Goal: Check status: Check status

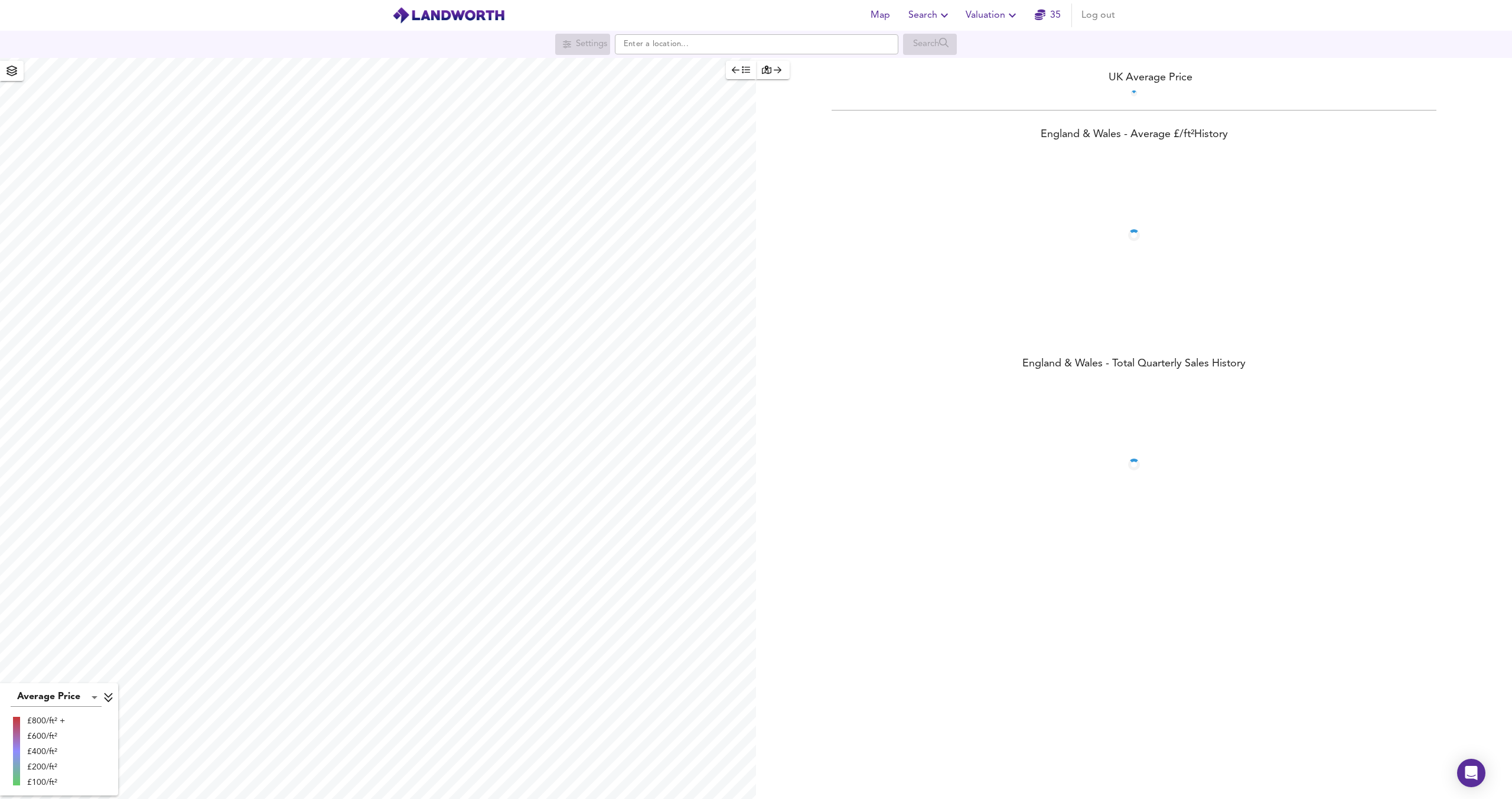
click at [980, 15] on span "Valuation" at bounding box center [992, 16] width 53 height 17
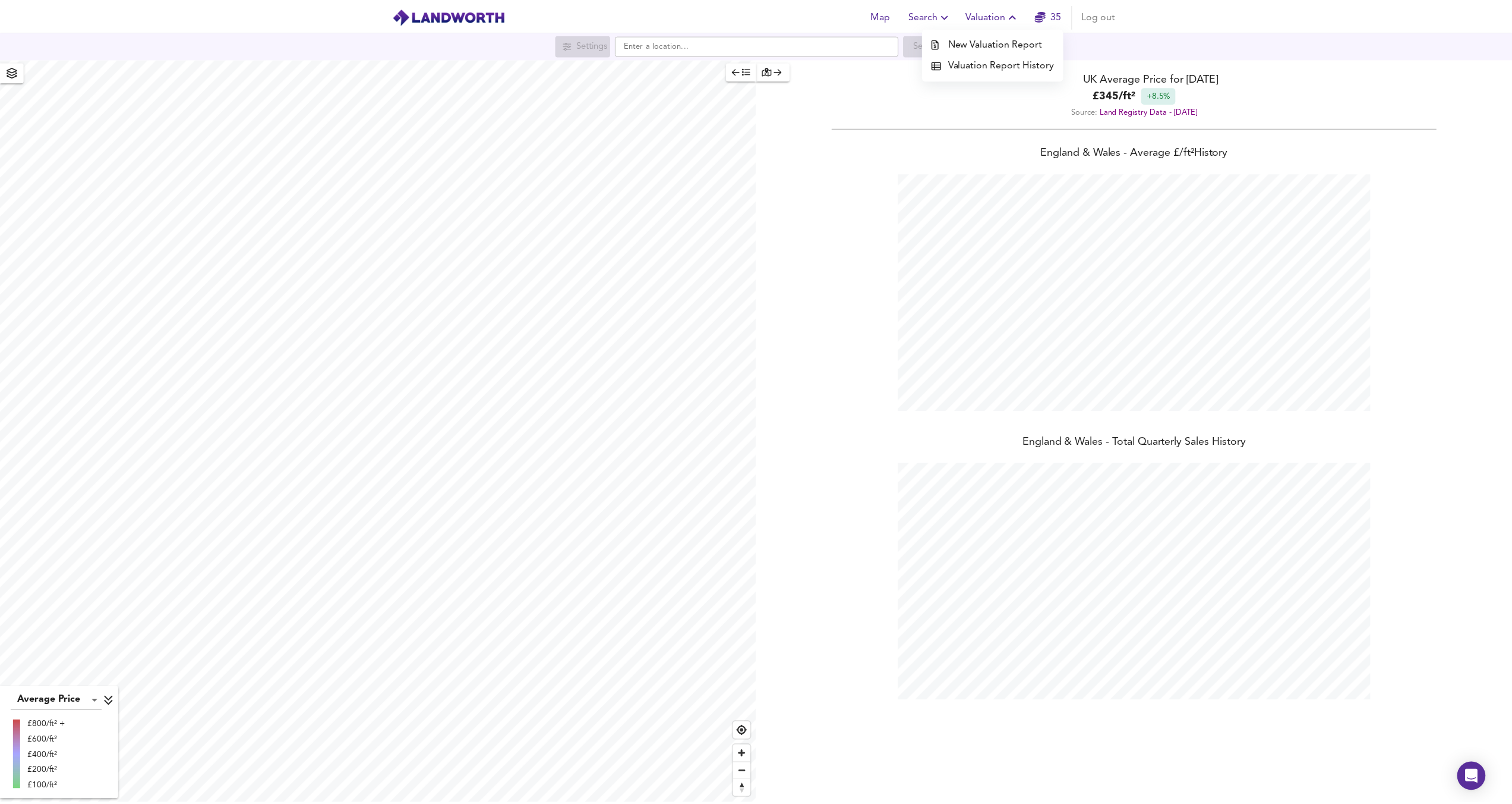
scroll to position [804, 1520]
click at [981, 64] on li "Valuation Report History" at bounding box center [998, 64] width 142 height 22
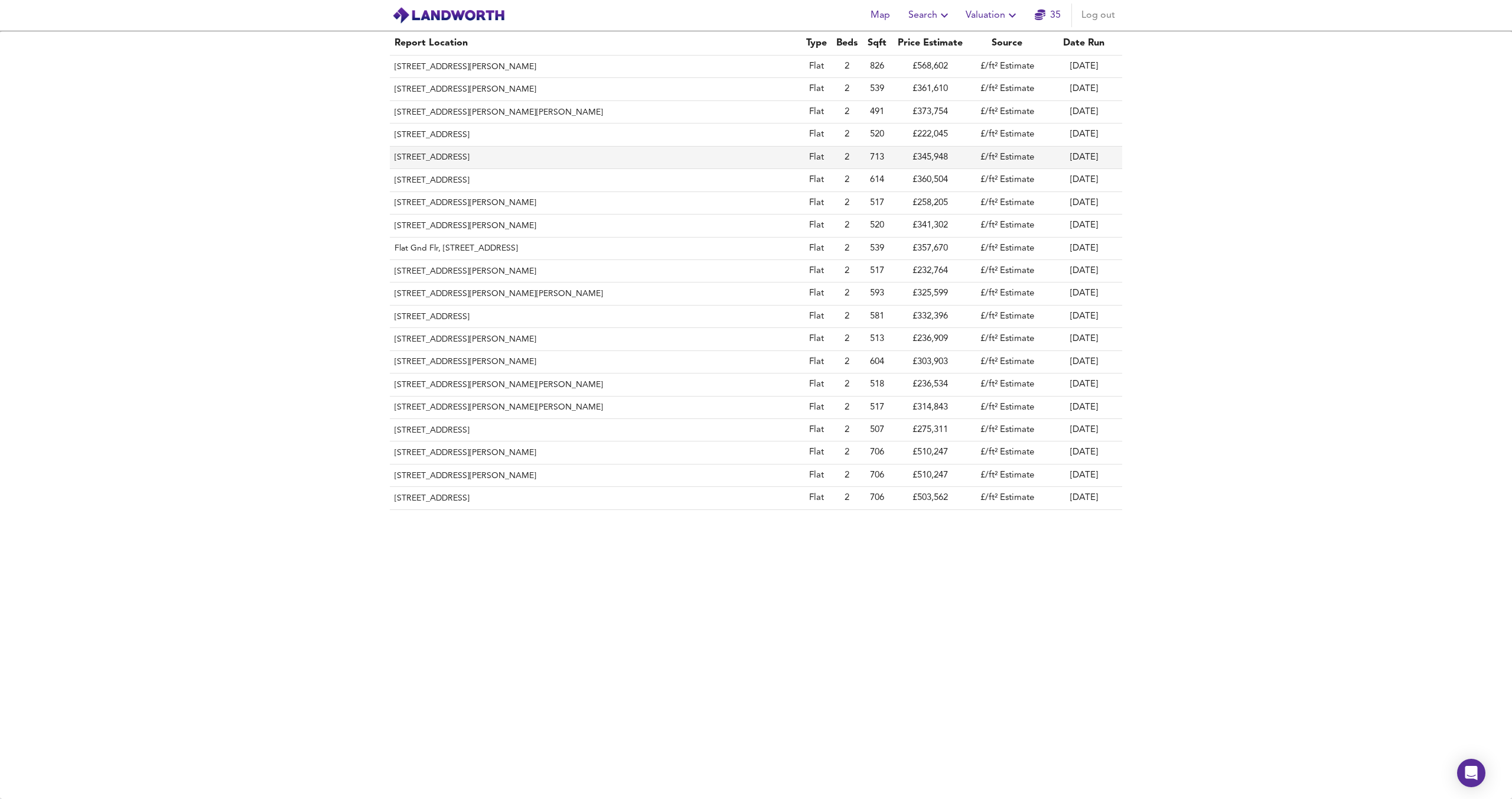
click at [506, 162] on th "[STREET_ADDRESS]" at bounding box center [596, 158] width 412 height 22
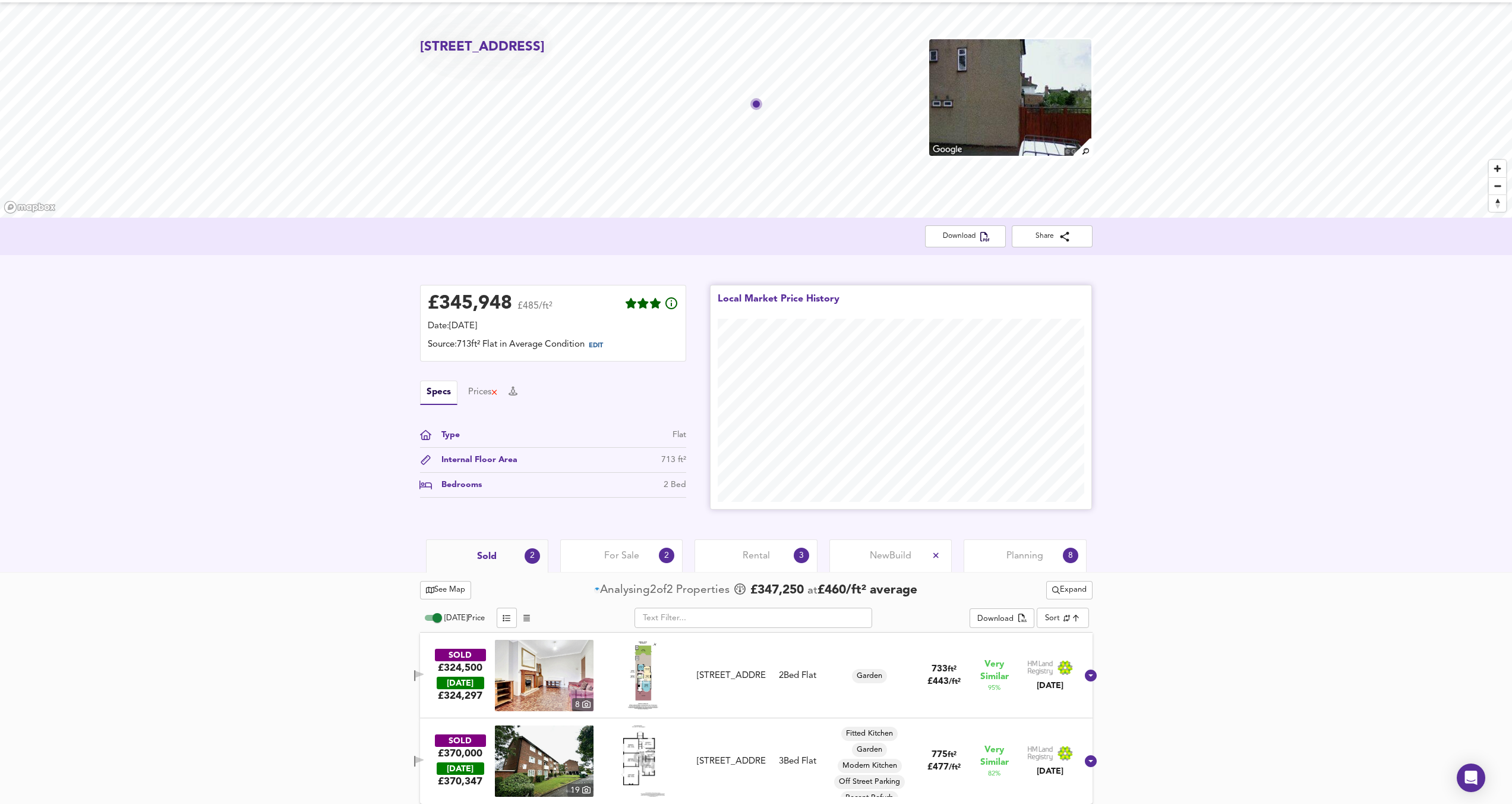
scroll to position [35, 0]
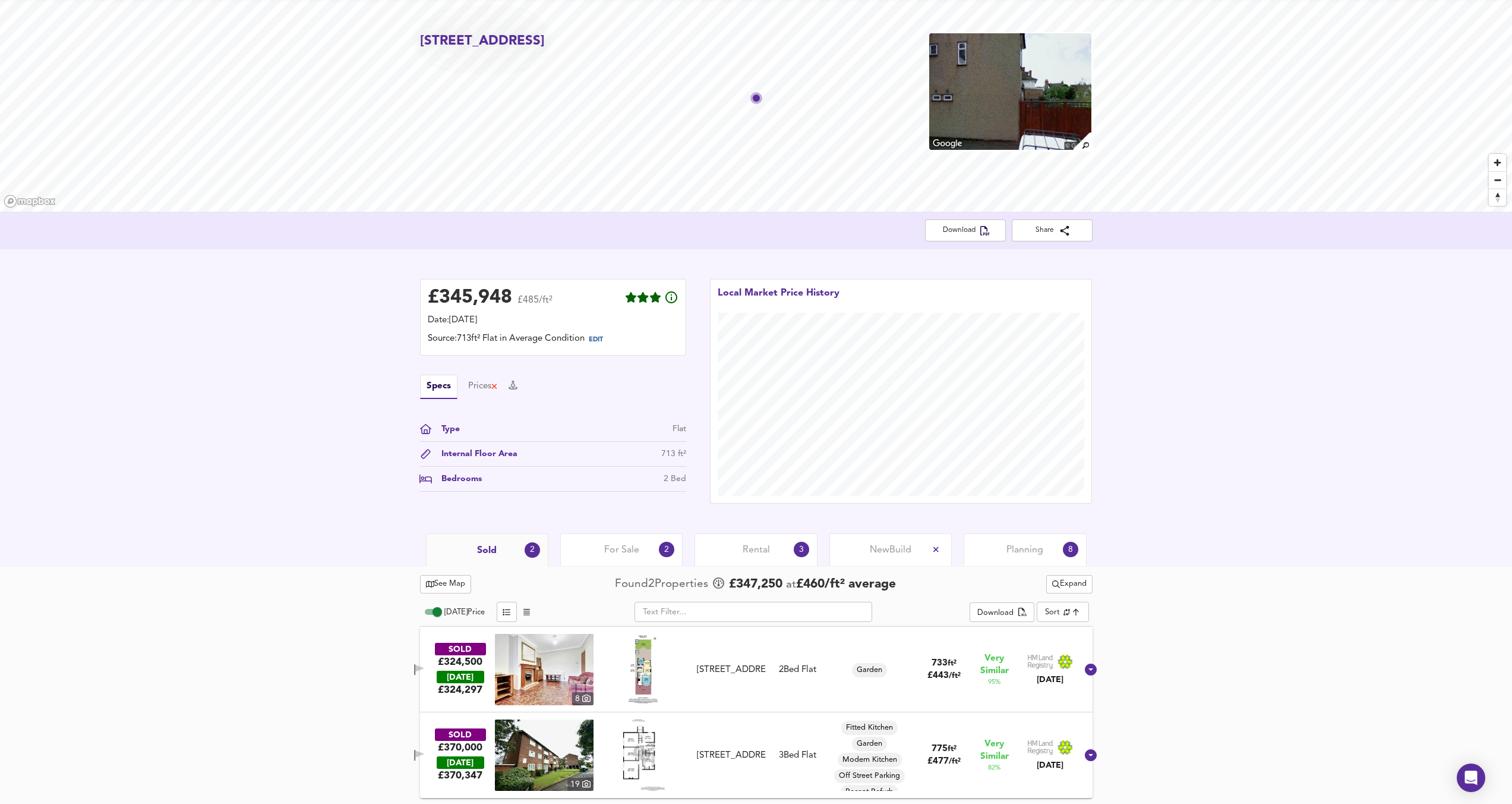
click at [593, 672] on img at bounding box center [544, 669] width 99 height 72
